Goal: Navigation & Orientation: Understand site structure

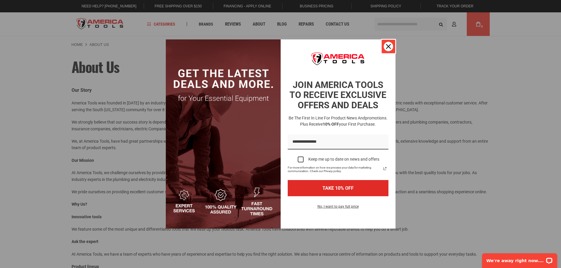
click at [389, 47] on icon "close icon" at bounding box center [388, 46] width 5 height 5
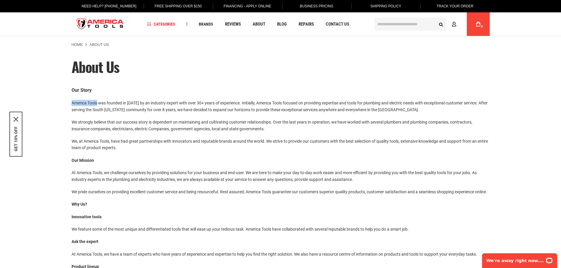
drag, startPoint x: 70, startPoint y: 103, endPoint x: 98, endPoint y: 106, distance: 27.8
click at [98, 106] on main "About Us Our Story America Tools was founded in [DATE] by an industry expert wi…" at bounding box center [281, 198] width 430 height 303
copy p "America Tools"
click at [99, 17] on img "store logo" at bounding box center [100, 24] width 57 height 22
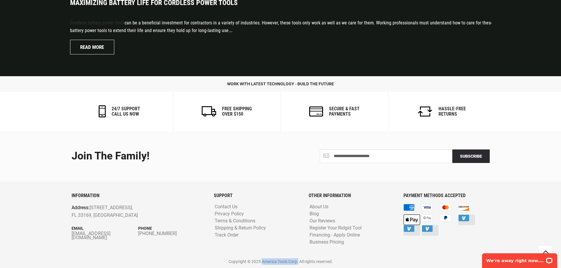
drag, startPoint x: 261, startPoint y: 260, endPoint x: 298, endPoint y: 262, distance: 36.9
click at [298, 262] on p "Copyright © 2025 America Tools Corp. All rights reserved." at bounding box center [281, 261] width 418 height 6
copy p "America Tools Corp."
